Goal: Task Accomplishment & Management: Manage account settings

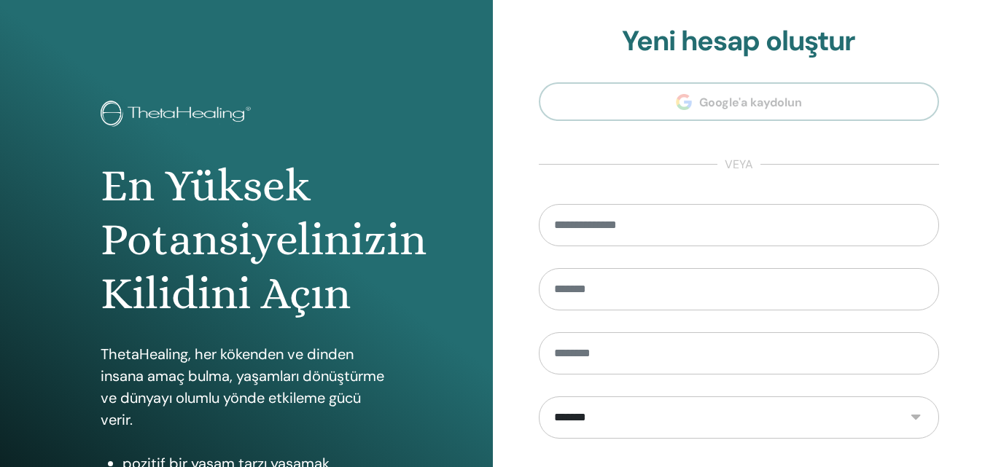
scroll to position [233, 0]
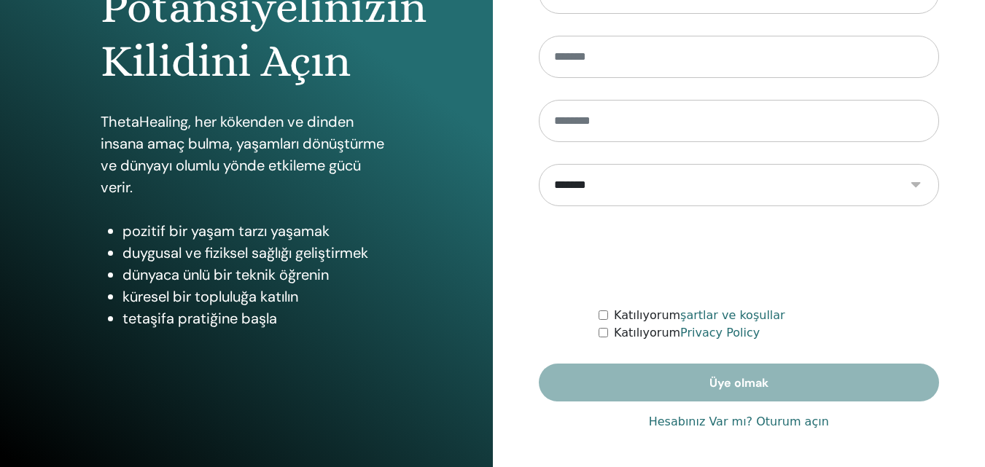
type input "**********"
click at [706, 430] on link "Hesabınız Var mı? Oturum açın" at bounding box center [739, 423] width 180 height 18
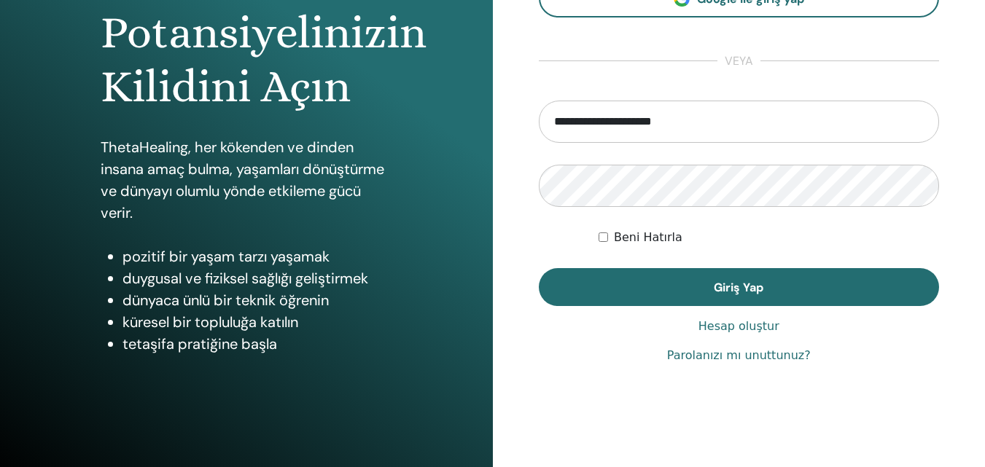
scroll to position [233, 0]
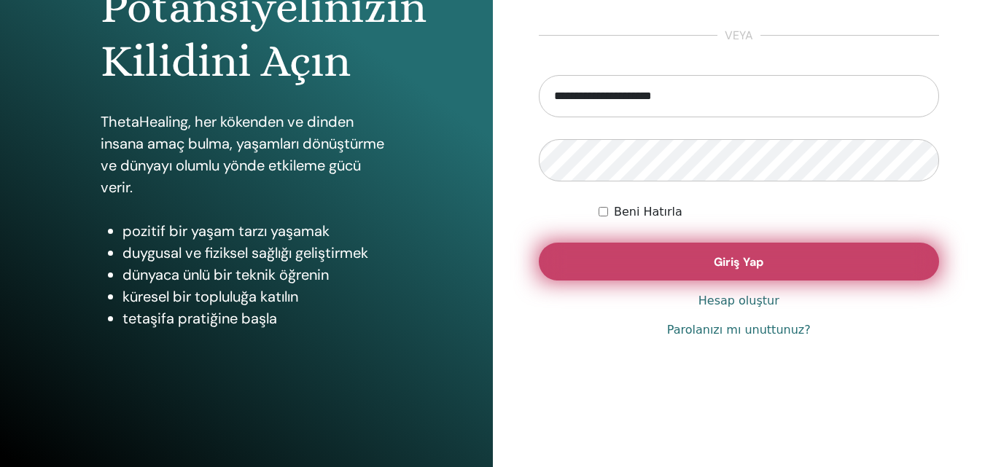
click at [731, 268] on span "Giriş Yap" at bounding box center [739, 262] width 50 height 15
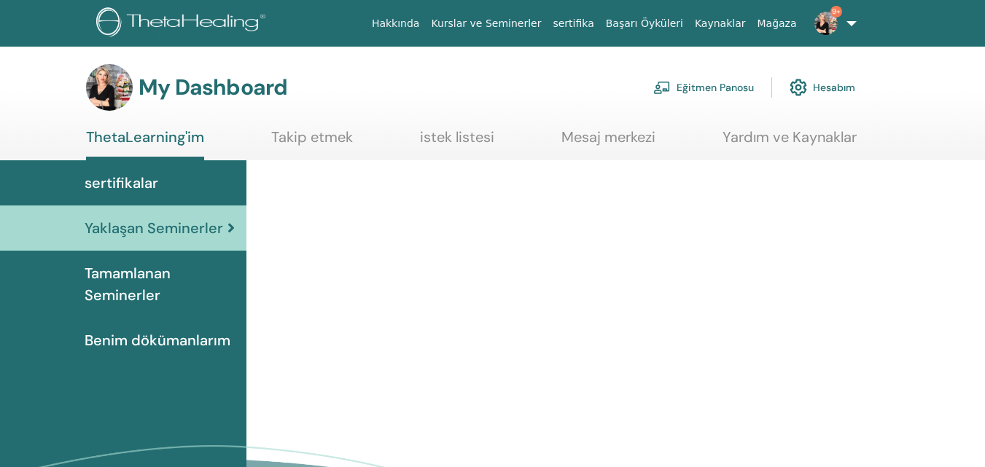
click at [727, 91] on link "Eğitmen Panosu" at bounding box center [703, 87] width 101 height 32
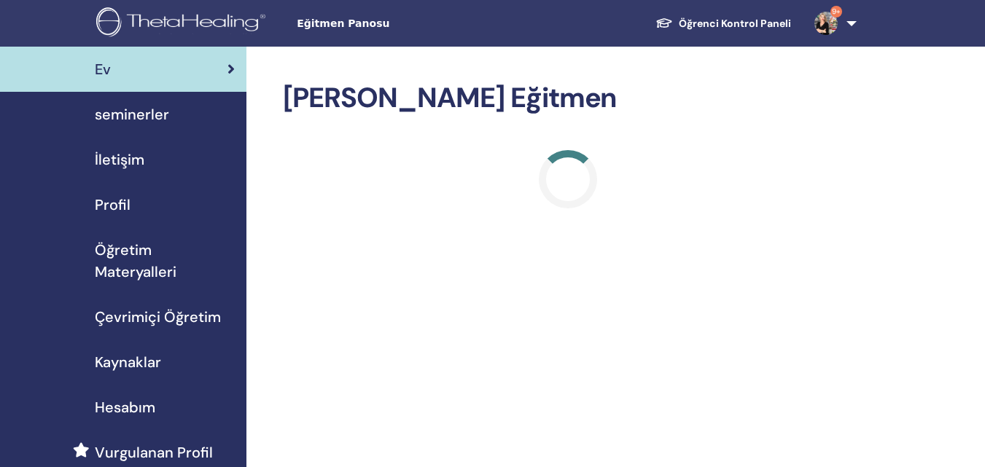
click at [139, 121] on span "seminerler" at bounding box center [132, 115] width 74 height 22
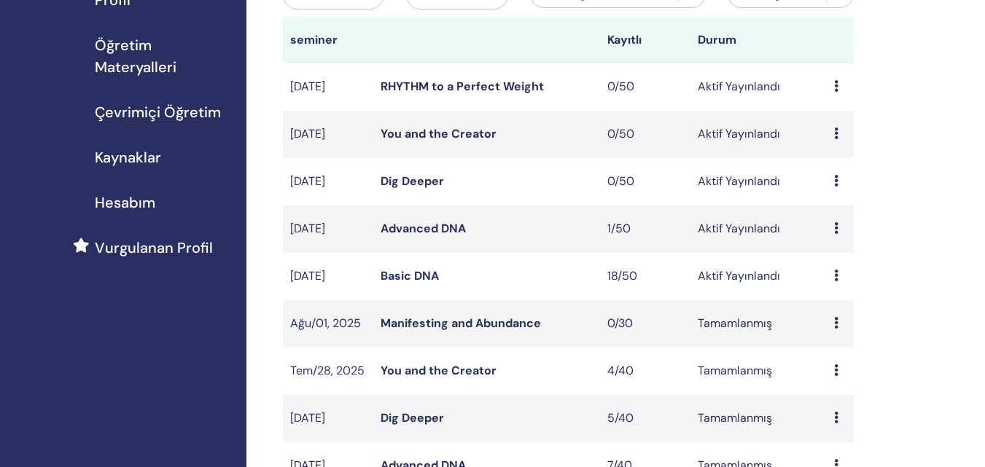
scroll to position [219, 0]
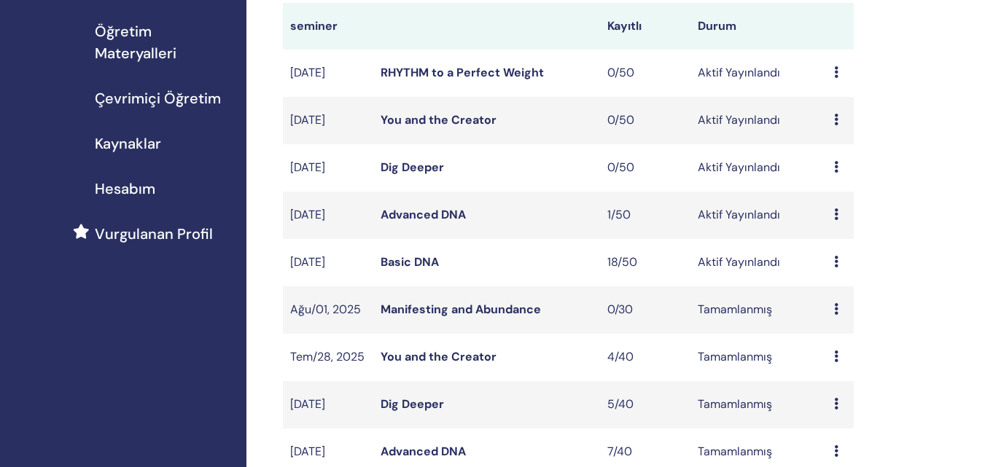
click at [396, 263] on link "Basic DNA" at bounding box center [410, 262] width 58 height 15
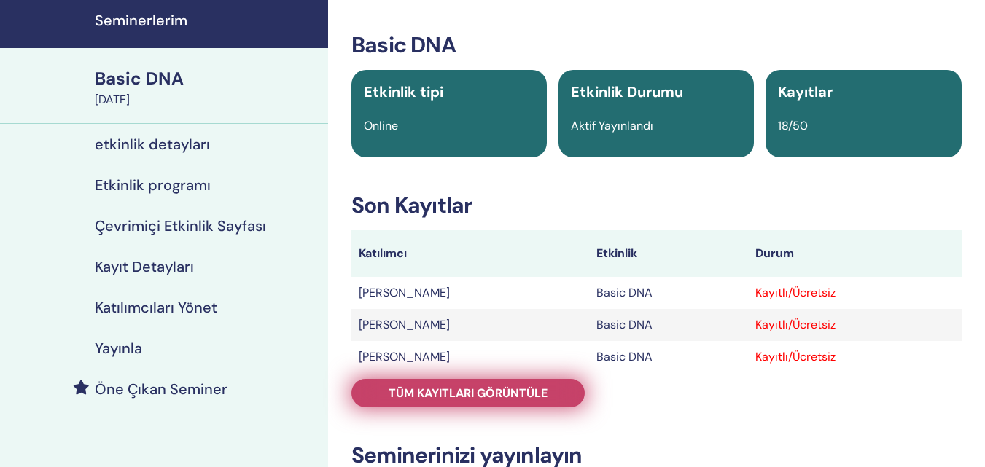
scroll to position [73, 0]
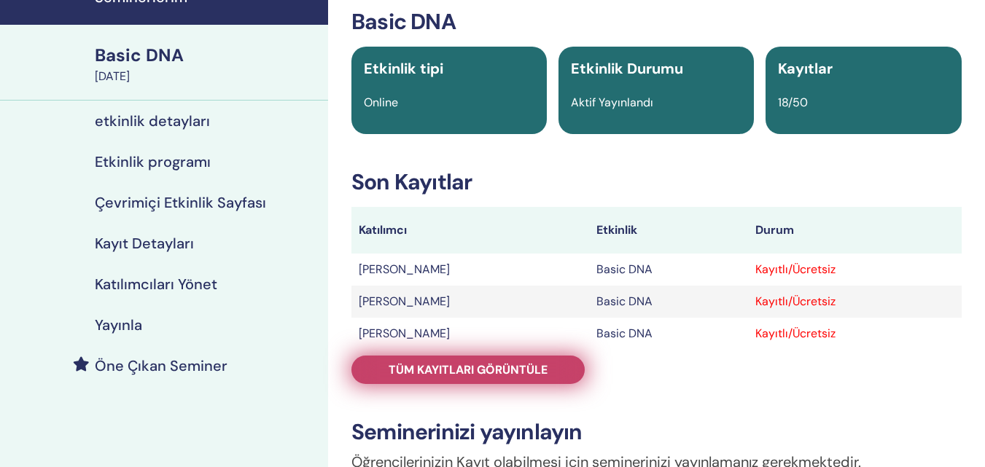
click at [508, 372] on span "Tüm kayıtları görüntüle" at bounding box center [468, 369] width 159 height 15
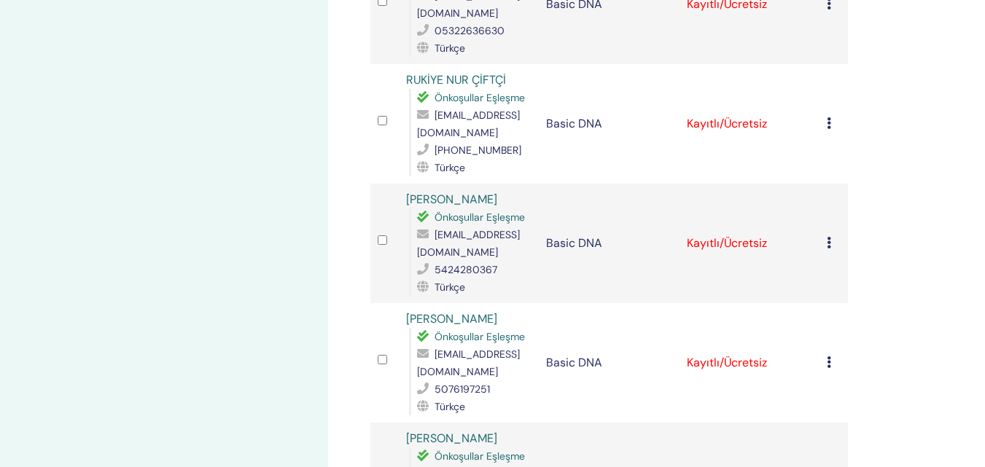
scroll to position [671, 0]
drag, startPoint x: 987, startPoint y: 460, endPoint x: 948, endPoint y: 101, distance: 361.7
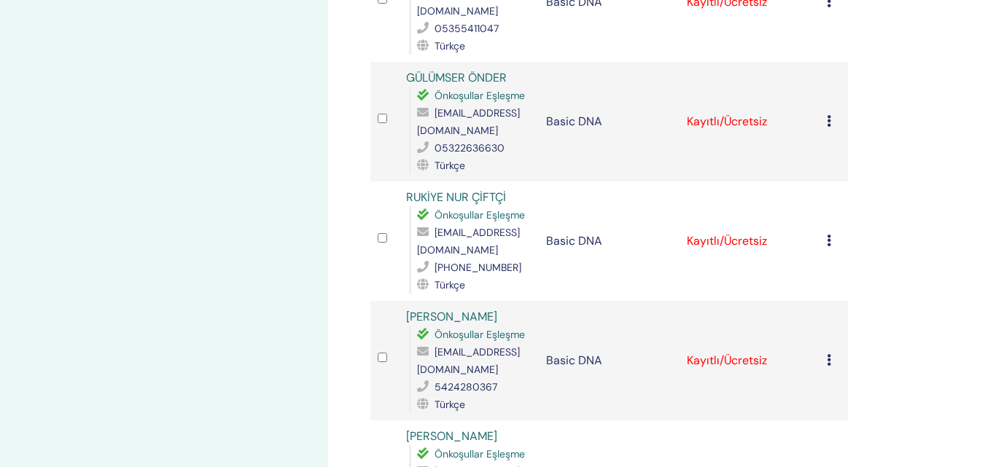
scroll to position [537, 0]
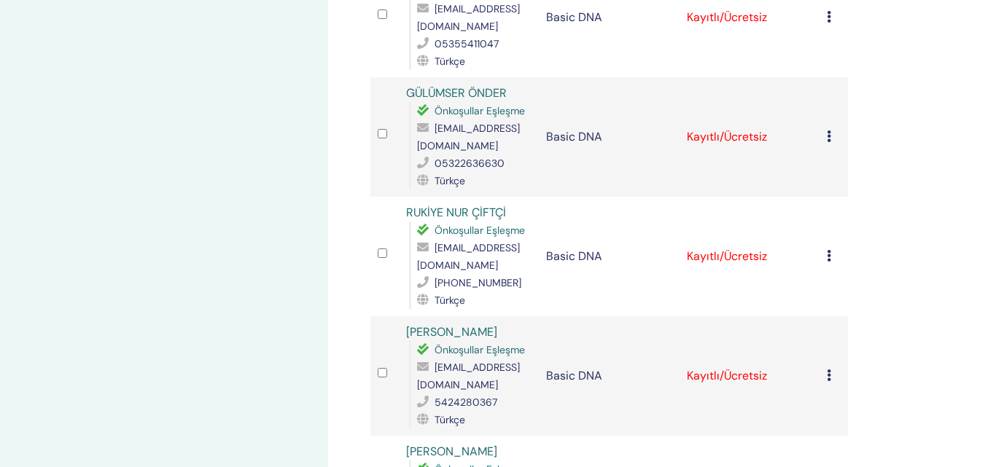
drag, startPoint x: 982, startPoint y: 120, endPoint x: 989, endPoint y: 115, distance: 8.9
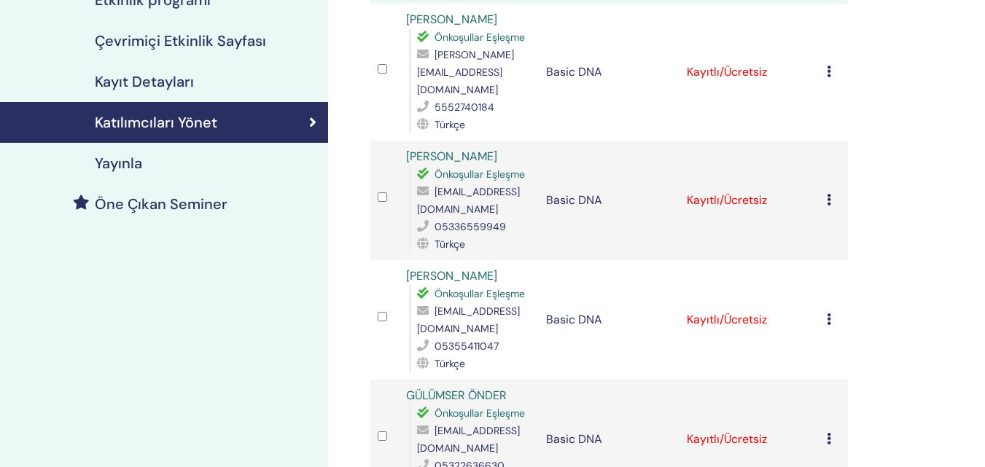
scroll to position [220, 0]
